Goal: Register for event/course

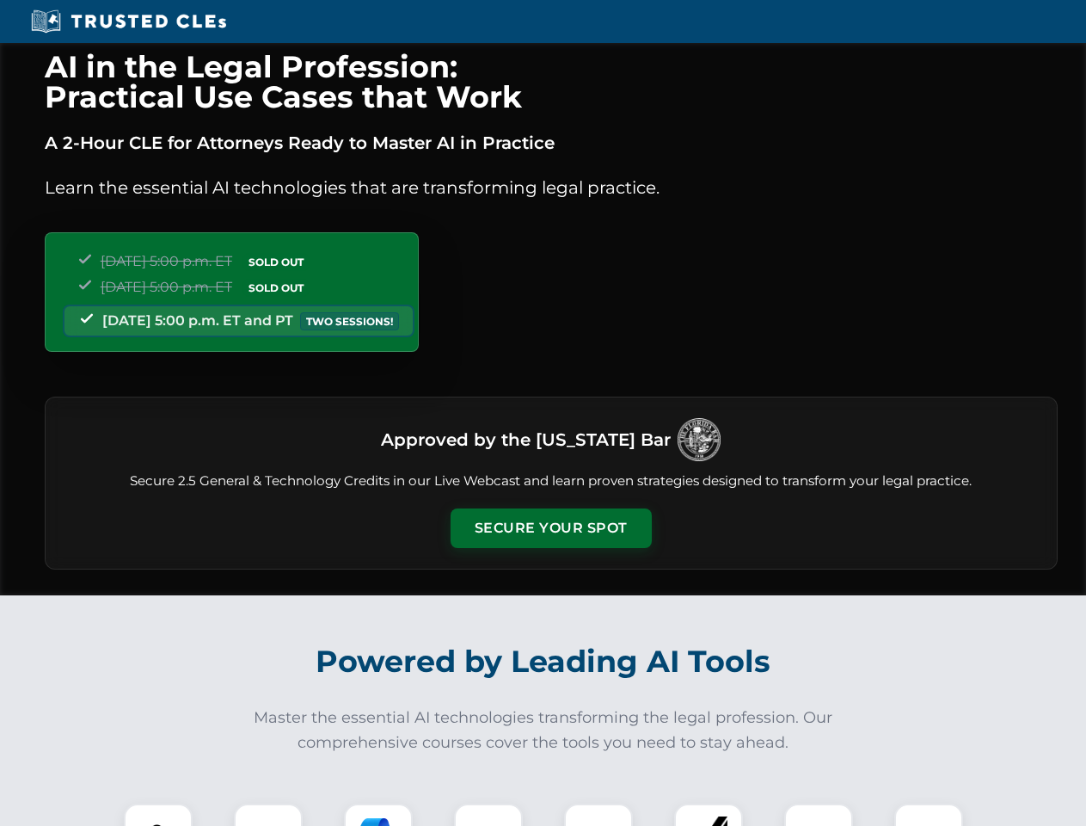
click at [551, 528] on button "Secure Your Spot" at bounding box center [551, 528] width 201 height 40
click at [158, 815] on img at bounding box center [158, 838] width 50 height 50
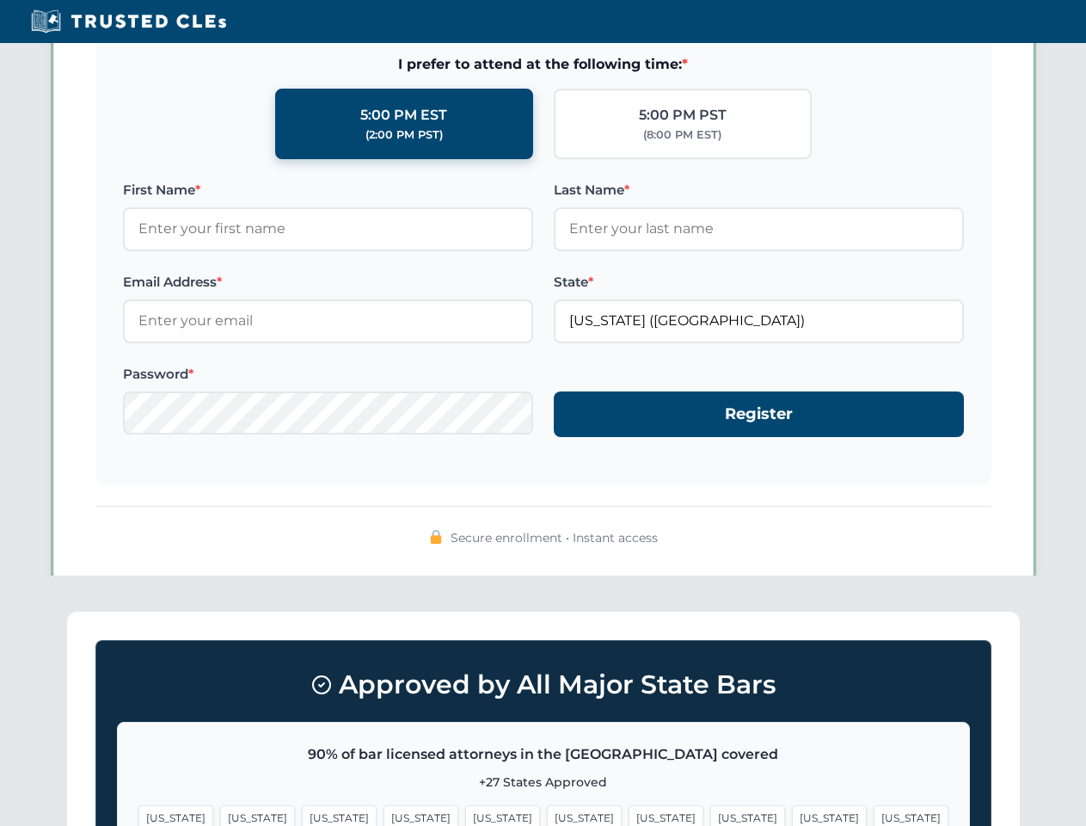
click at [629, 815] on span "[US_STATE]" at bounding box center [666, 817] width 75 height 25
click at [792, 815] on span "[US_STATE]" at bounding box center [829, 817] width 75 height 25
